Goal: Check status: Check status

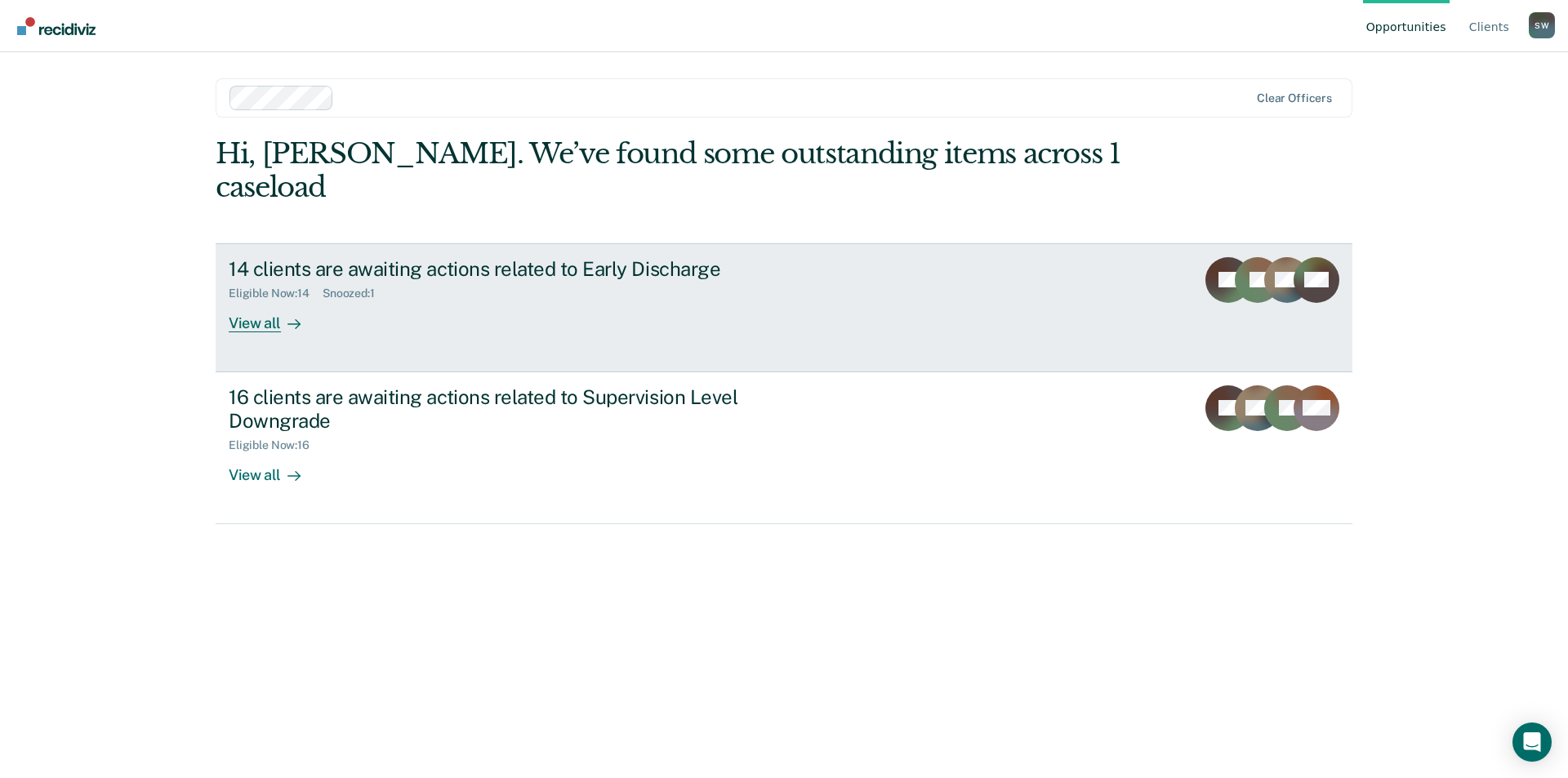
click at [265, 300] on div "View all" at bounding box center [275, 316] width 92 height 32
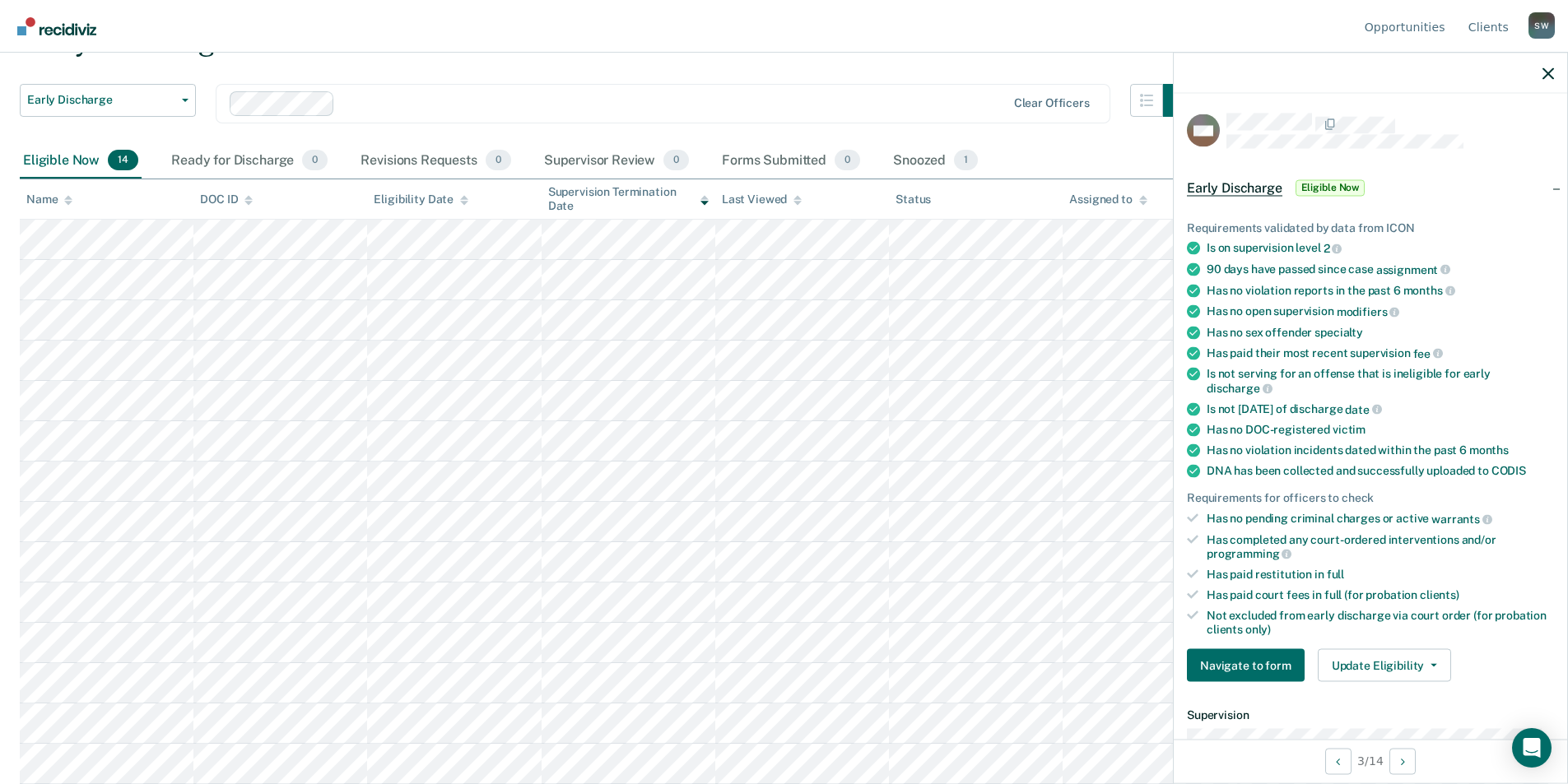
scroll to position [247, 0]
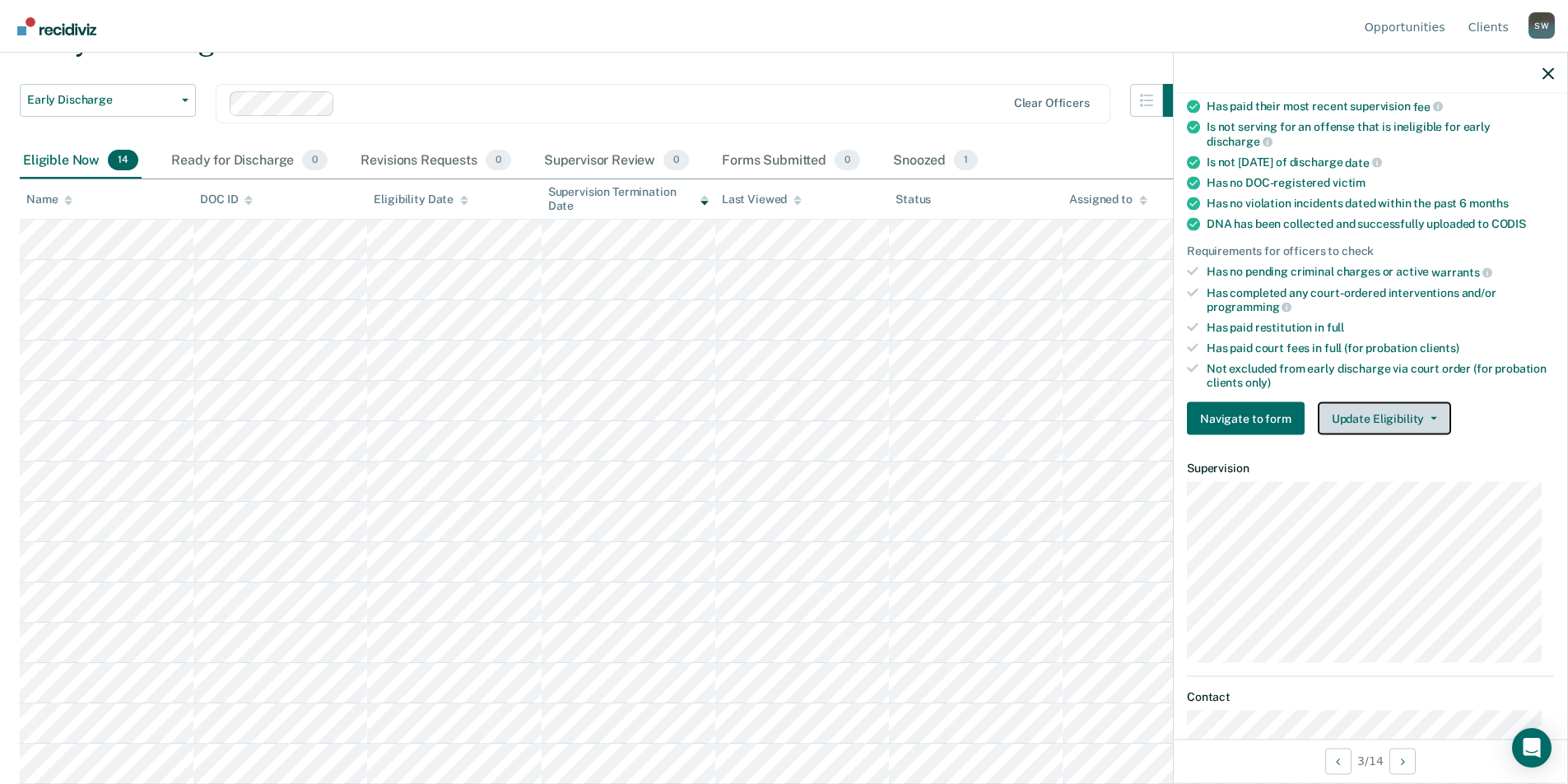
click at [1426, 413] on button "Update Eligibility" at bounding box center [1384, 419] width 133 height 33
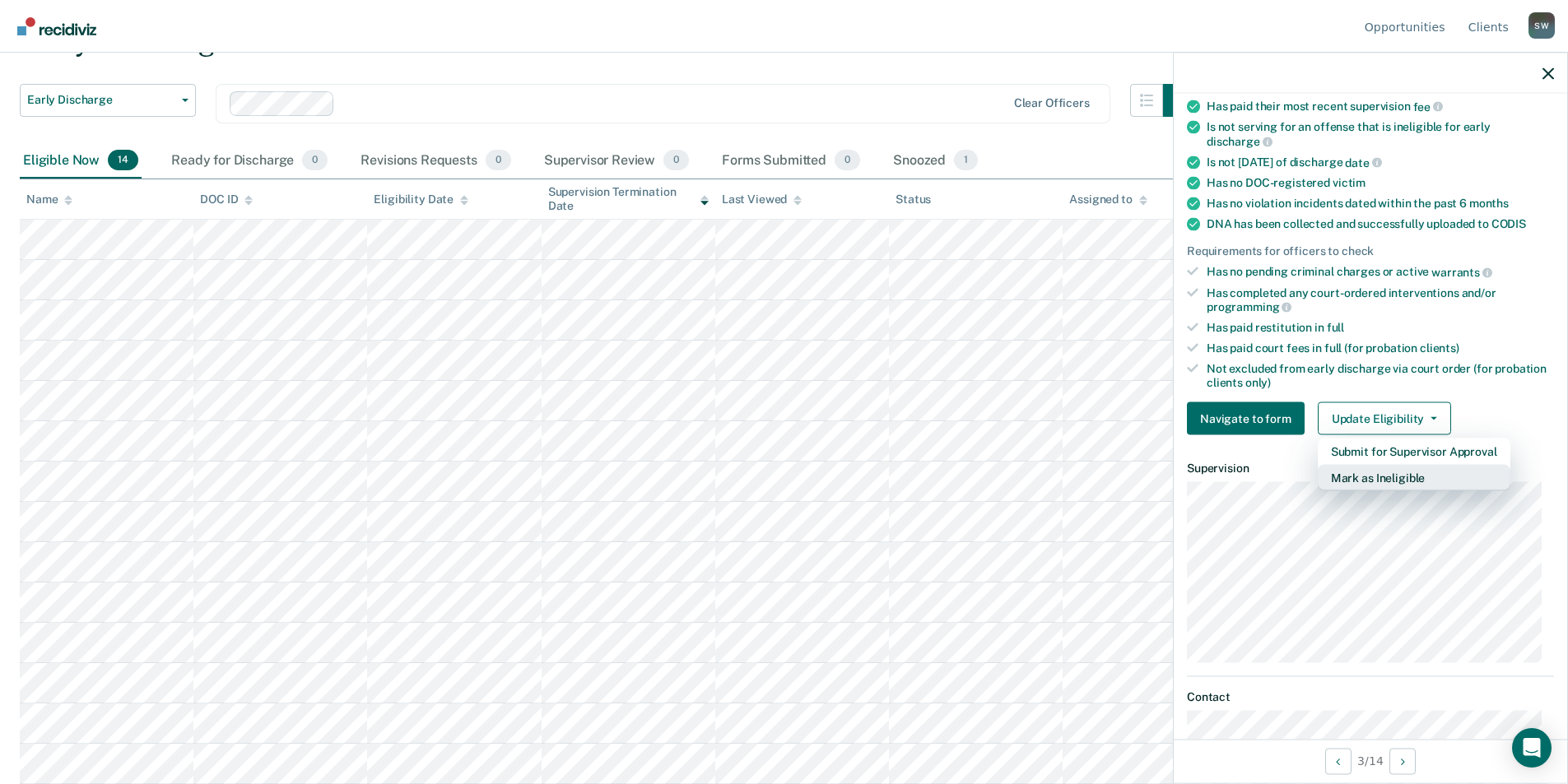
scroll to position [356, 0]
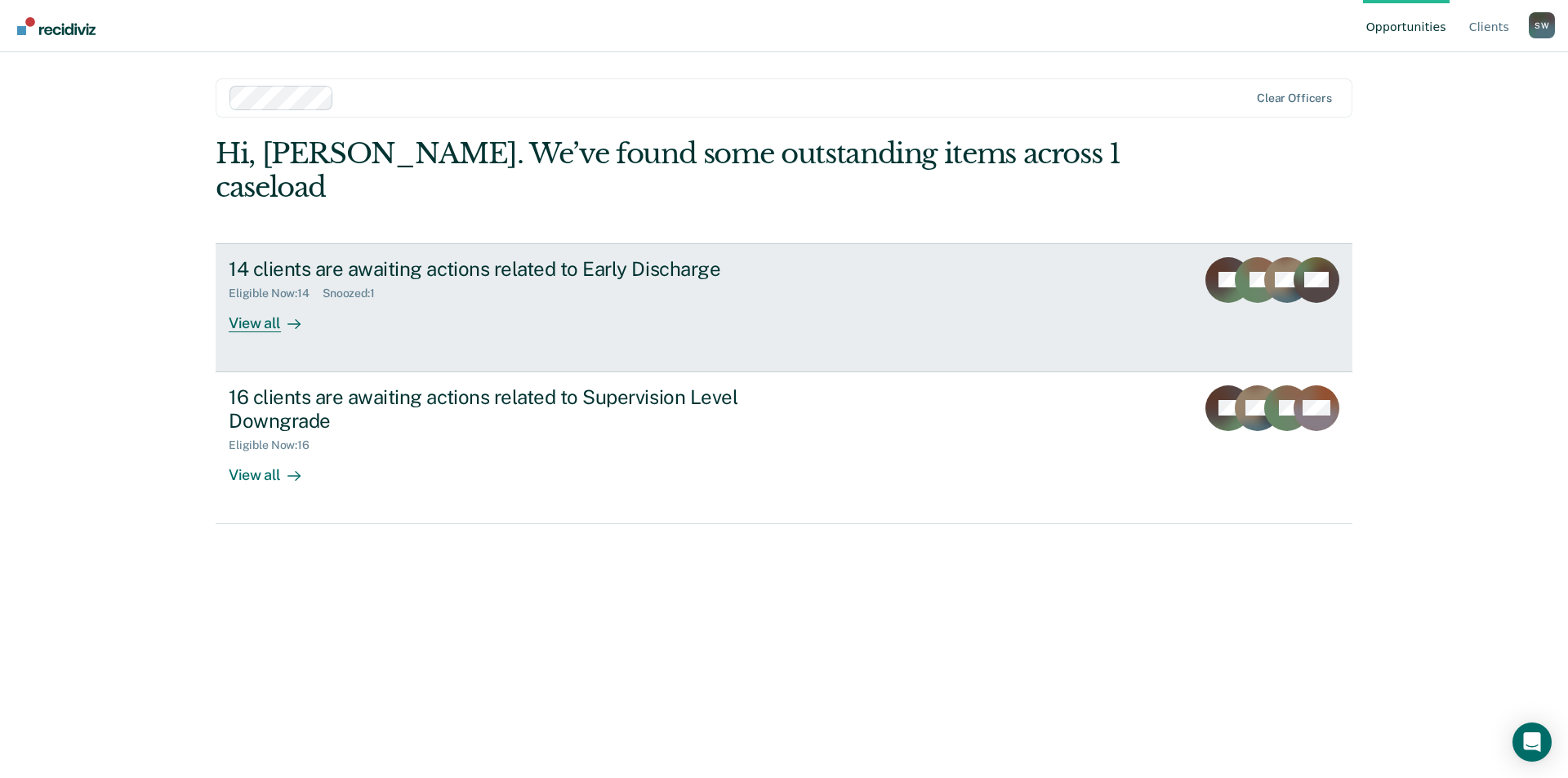
click at [265, 300] on div "View all" at bounding box center [275, 316] width 92 height 32
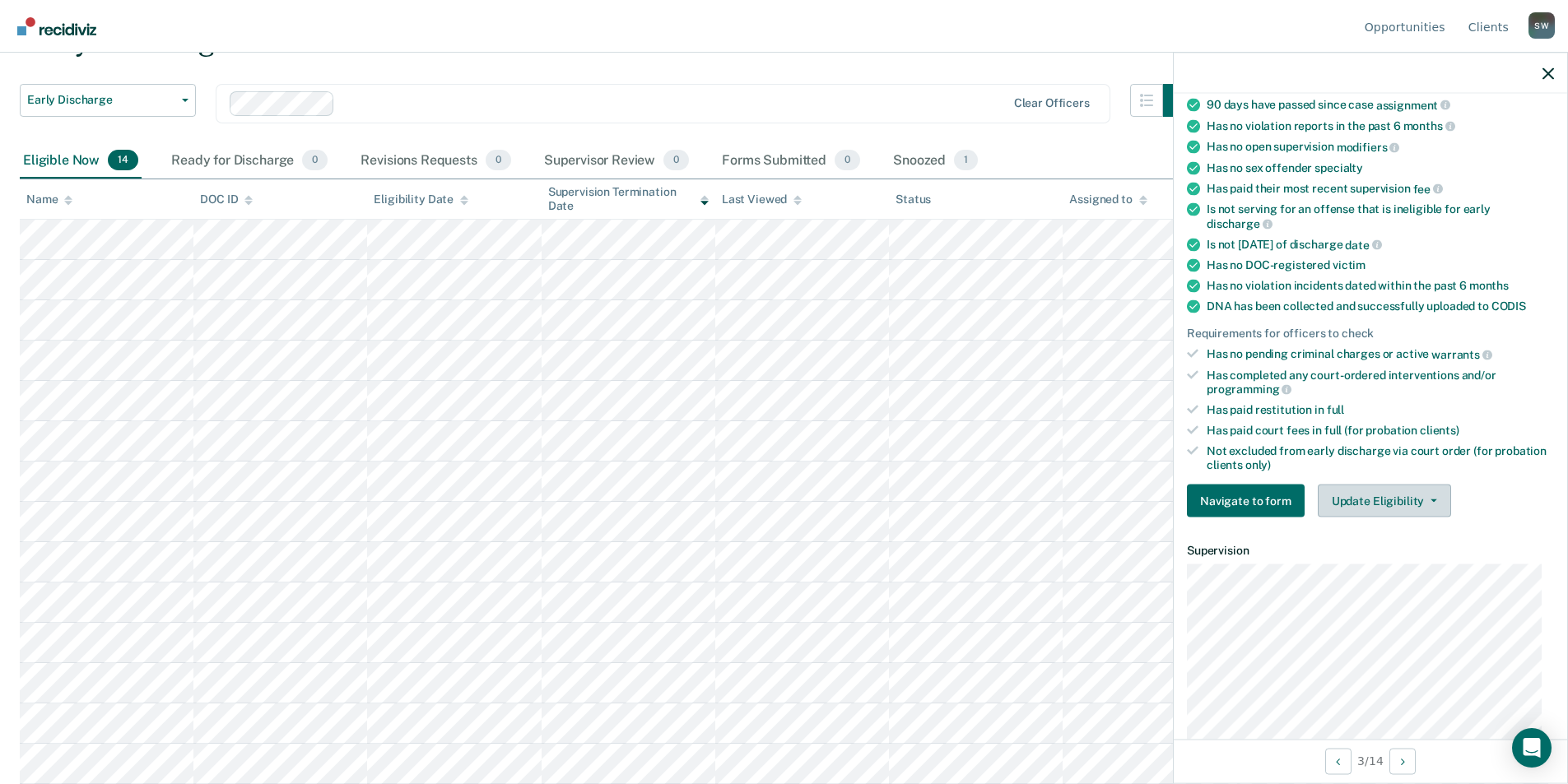
scroll to position [356, 0]
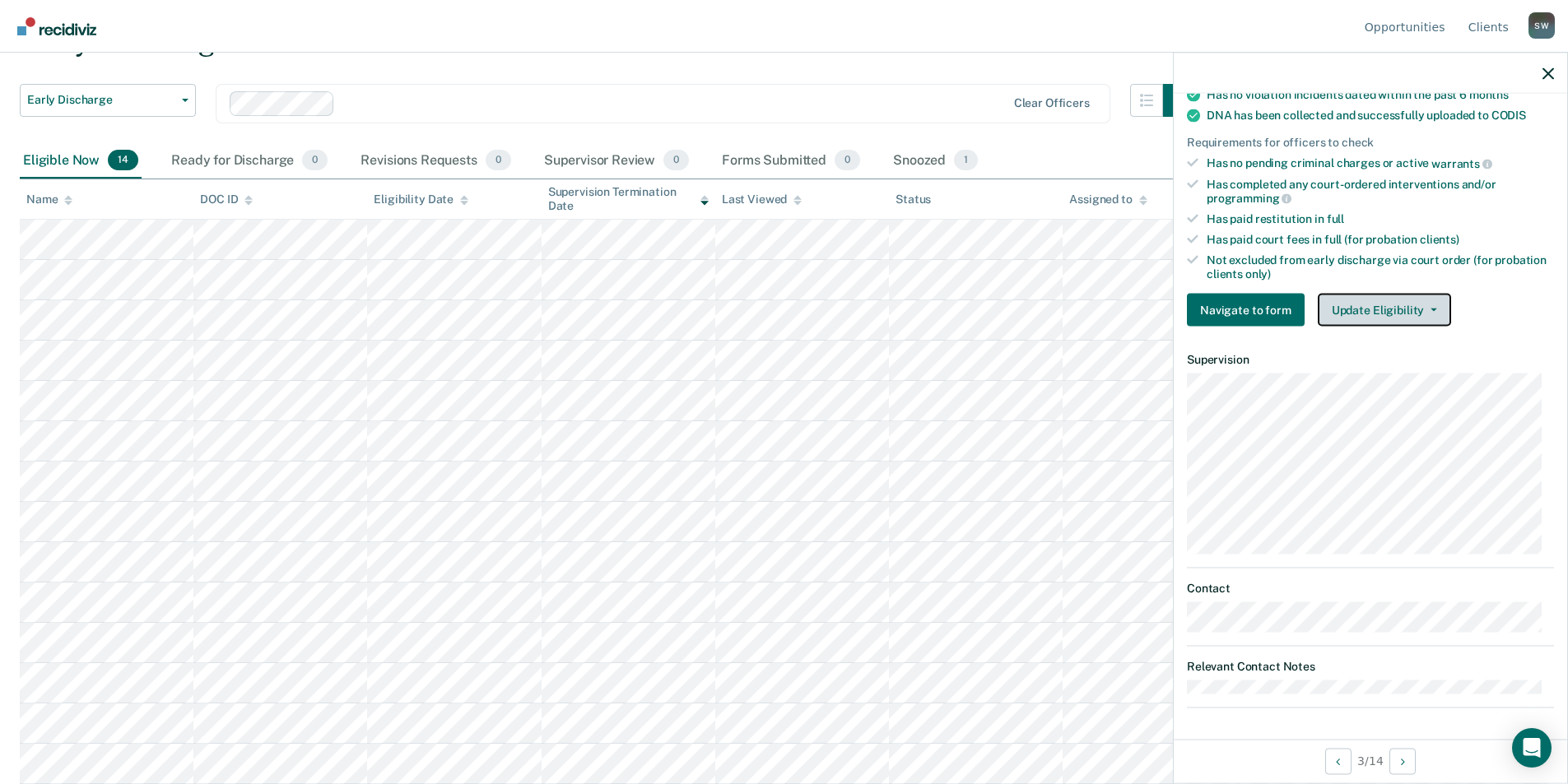
click at [1393, 307] on button "Update Eligibility" at bounding box center [1384, 311] width 133 height 33
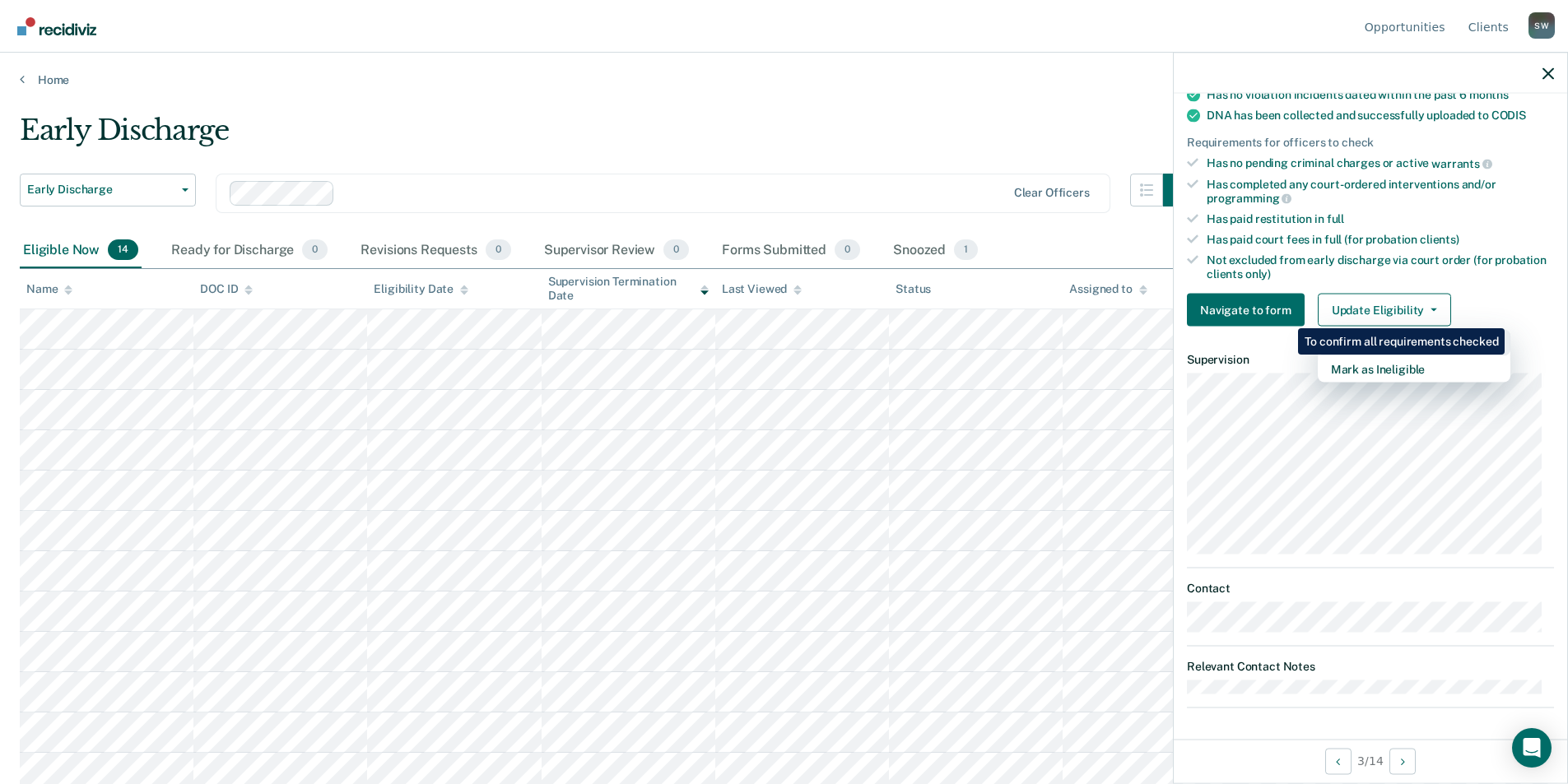
scroll to position [108, 0]
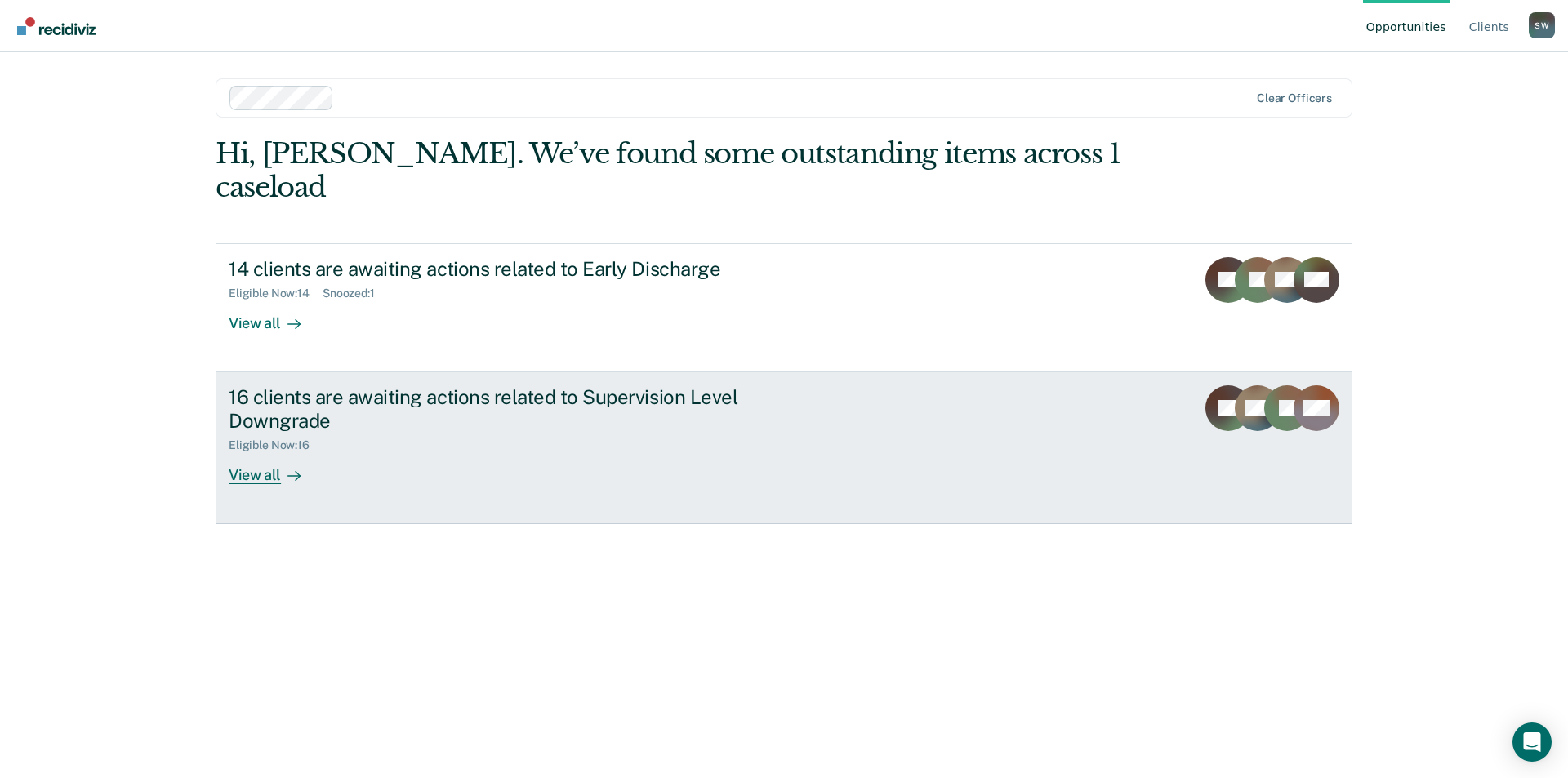
click at [538, 385] on div "16 clients are awaiting actions related to Supervision Level Downgrade" at bounding box center [515, 408] width 573 height 47
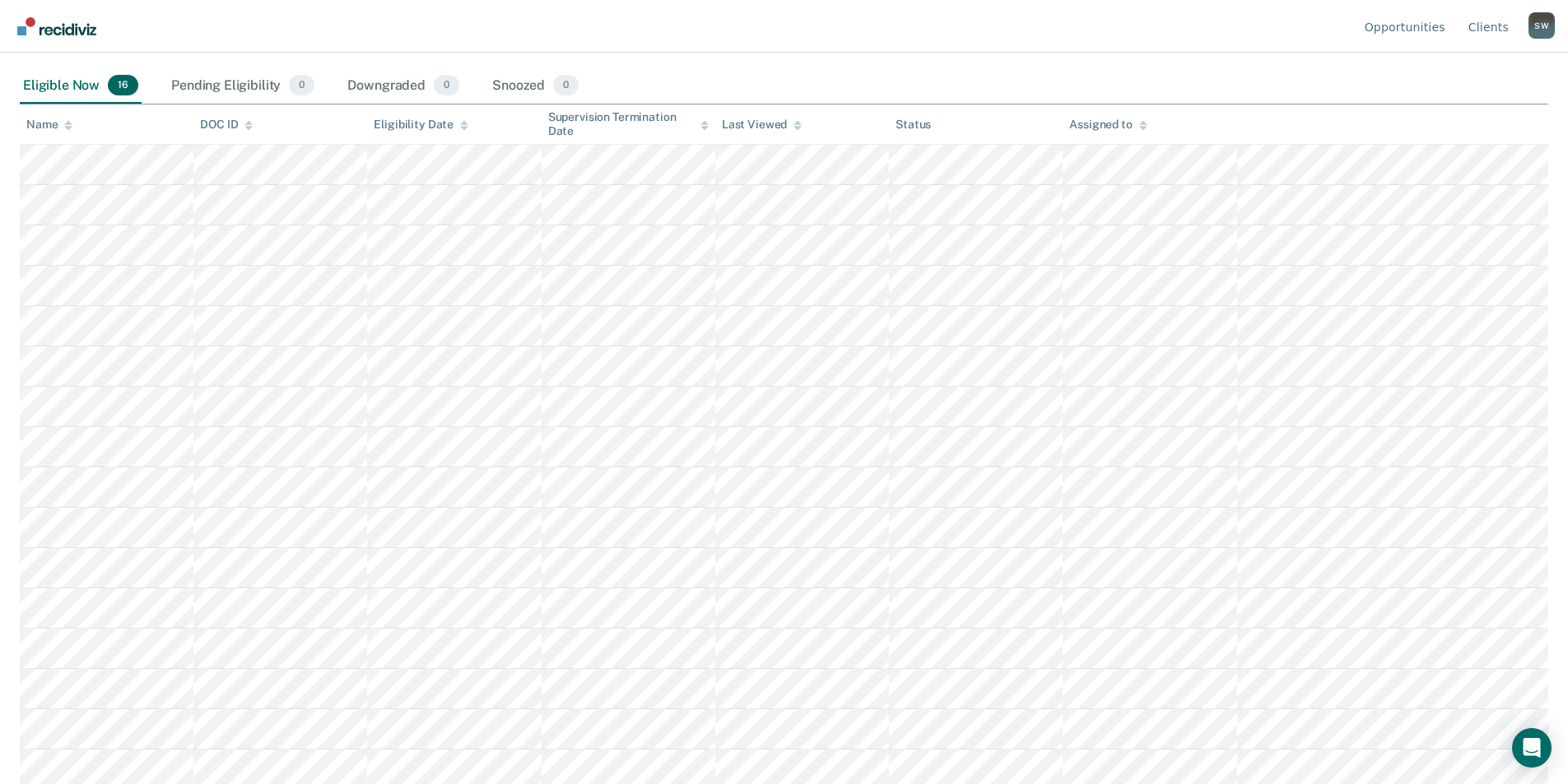
scroll to position [170, 0]
